Goal: Navigation & Orientation: Find specific page/section

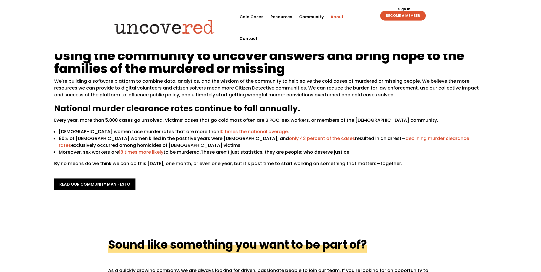
click at [361, 15] on div "Sign Out Sign In BECOME A MEMBER Sign Out Sign In BECOME A MEMBER" at bounding box center [394, 13] width 78 height 15
click at [359, 17] on div "Sign Out Sign In BECOME A MEMBER Sign Out Sign In BECOME A MEMBER" at bounding box center [394, 13] width 78 height 15
click at [257, 28] on link "Contact" at bounding box center [248, 39] width 18 height 22
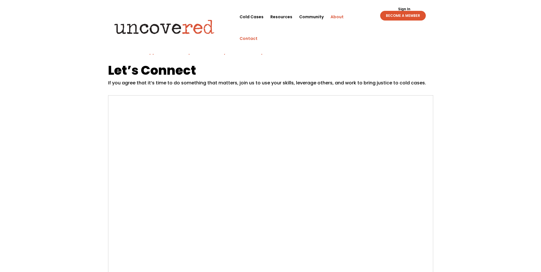
click at [338, 15] on link "About" at bounding box center [336, 17] width 13 height 22
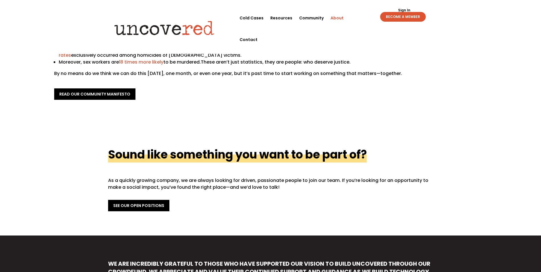
scroll to position [228, 0]
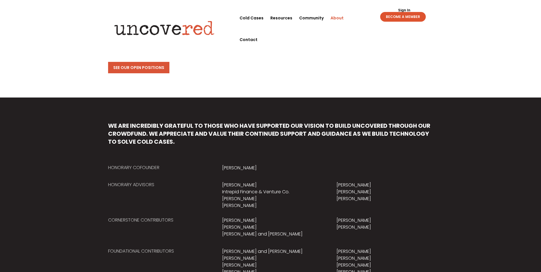
click at [146, 68] on link "See Our Open Positions" at bounding box center [138, 67] width 61 height 11
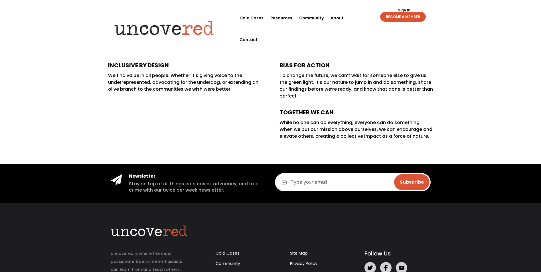
scroll to position [202, 0]
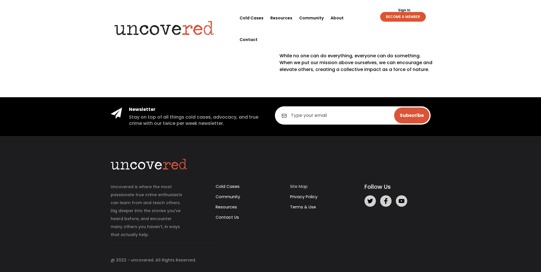
click at [306, 185] on link "Site Map" at bounding box center [299, 187] width 18 height 6
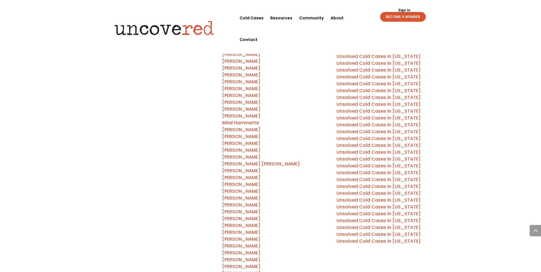
scroll to position [456, 0]
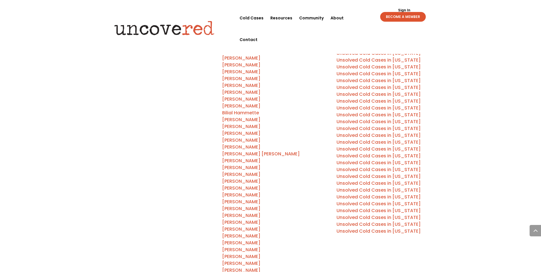
click at [375, 162] on link "Unsolved Cold Cases in [US_STATE]" at bounding box center [378, 162] width 84 height 7
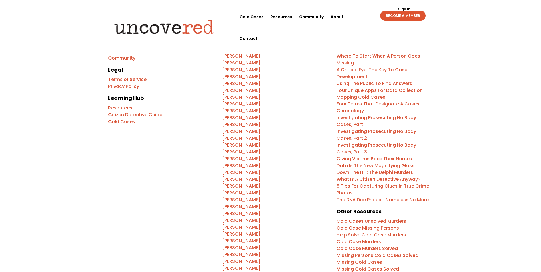
scroll to position [0, 0]
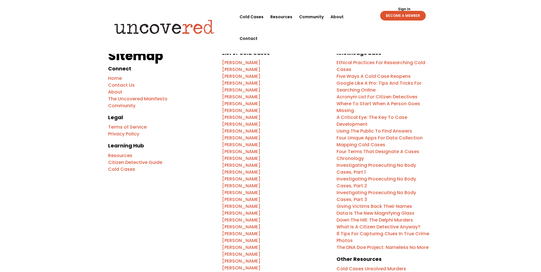
click at [146, 23] on img at bounding box center [164, 27] width 110 height 22
